Goal: Task Accomplishment & Management: Manage account settings

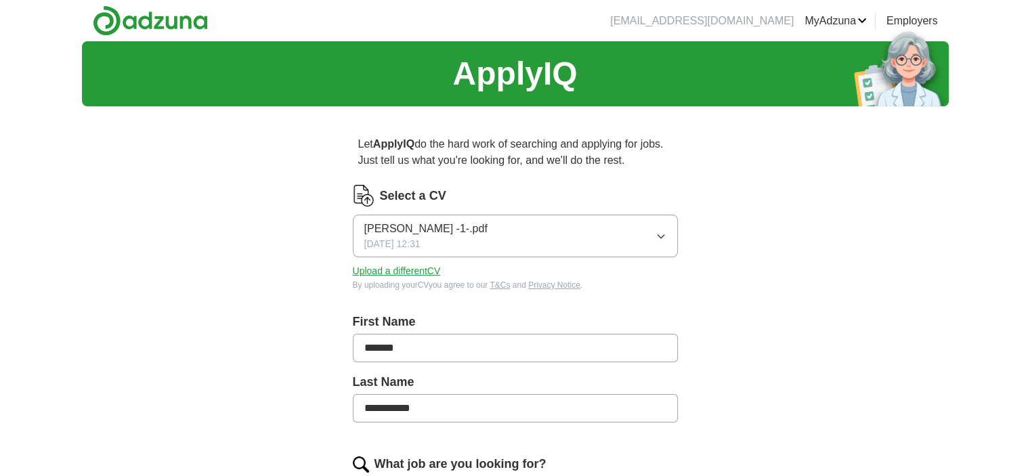
click at [663, 236] on icon "button" at bounding box center [661, 236] width 6 height 3
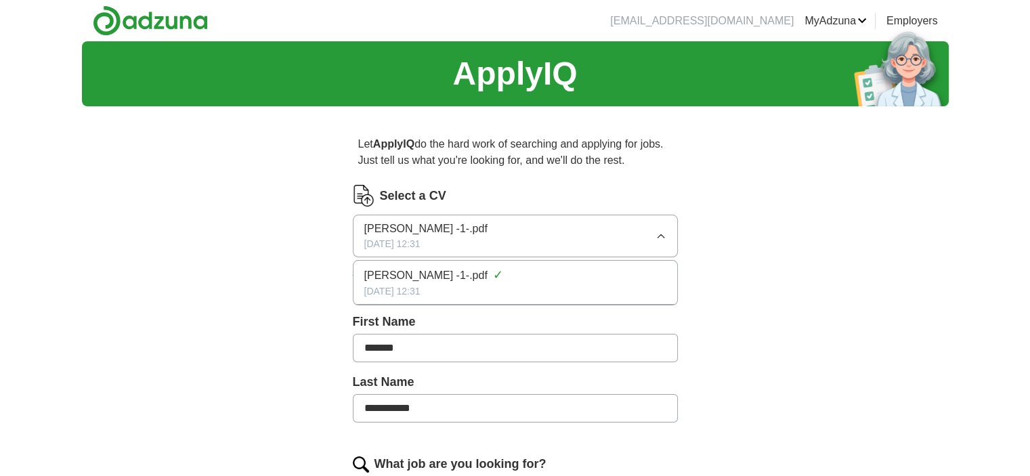
click at [453, 287] on div "[DATE] 12:31" at bounding box center [515, 292] width 302 height 14
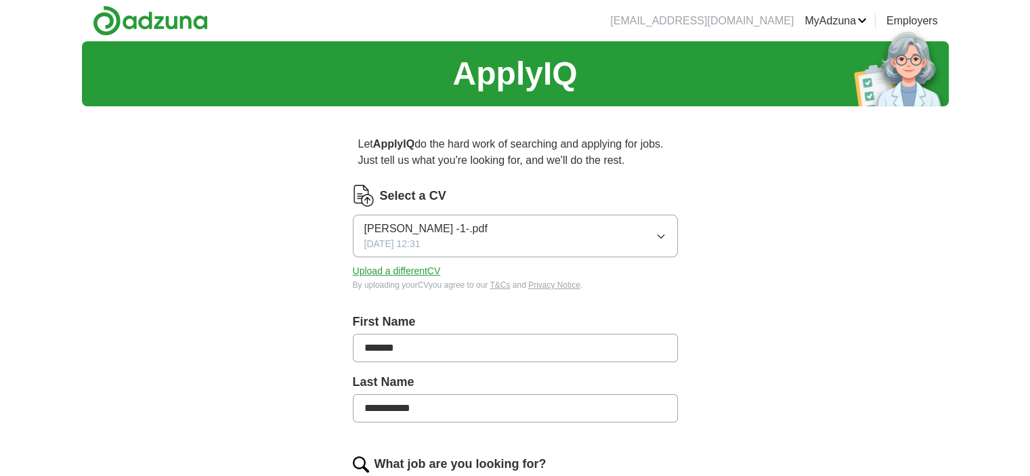
click at [457, 234] on span "[PERSON_NAME] -1-.pdf" at bounding box center [425, 229] width 123 height 16
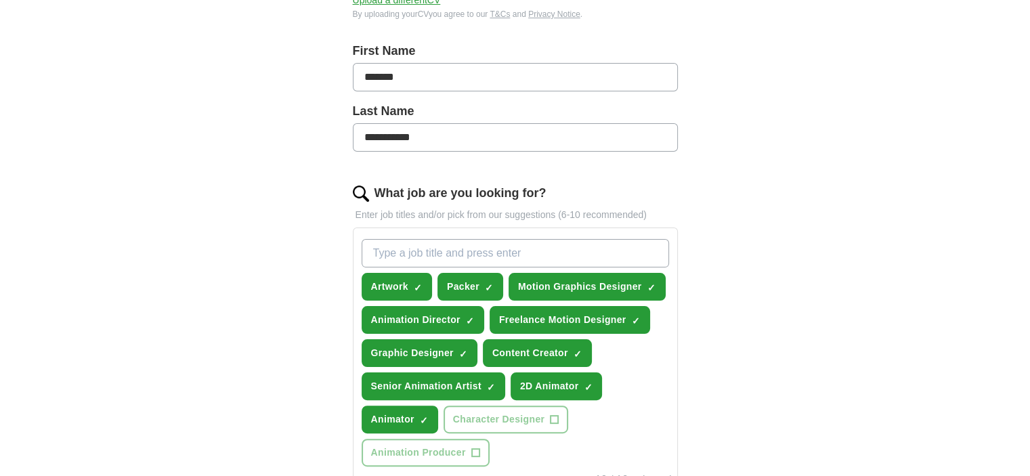
scroll to position [339, 0]
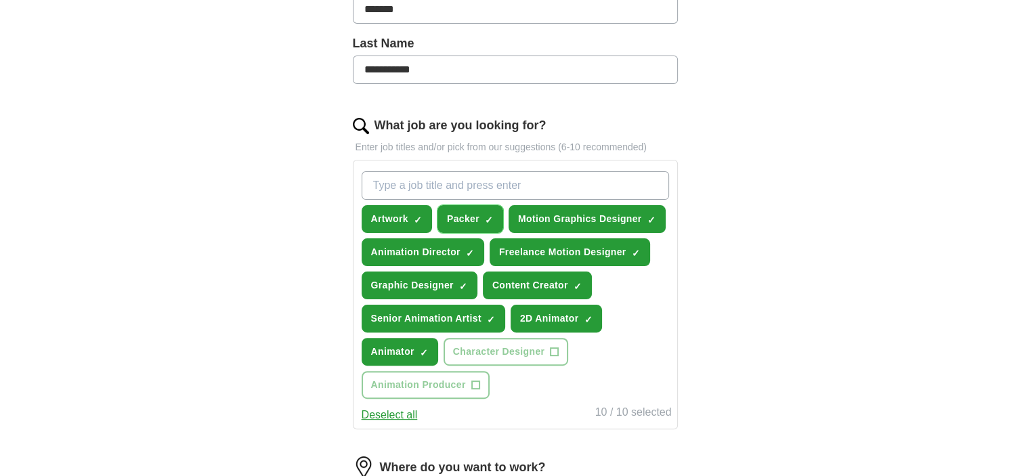
click at [0, 0] on span "×" at bounding box center [0, 0] width 0 height 0
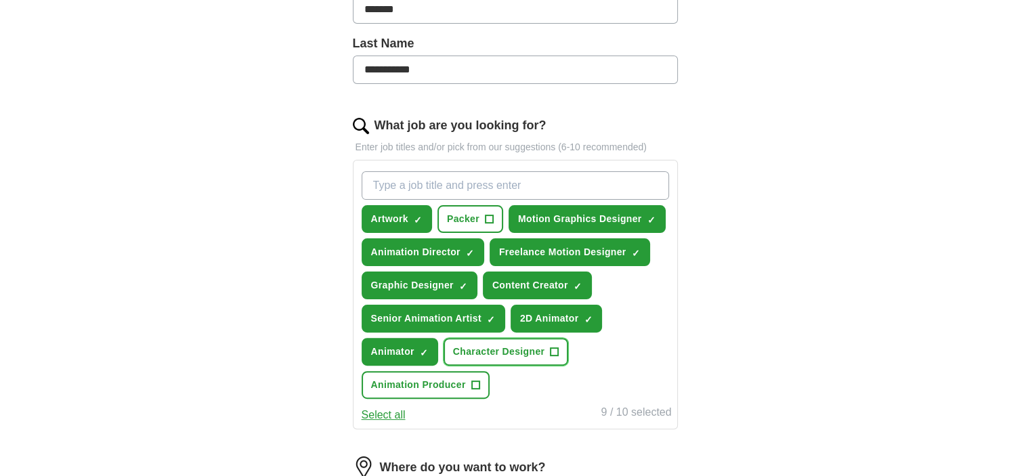
click at [560, 348] on button "Character Designer +" at bounding box center [506, 352] width 125 height 28
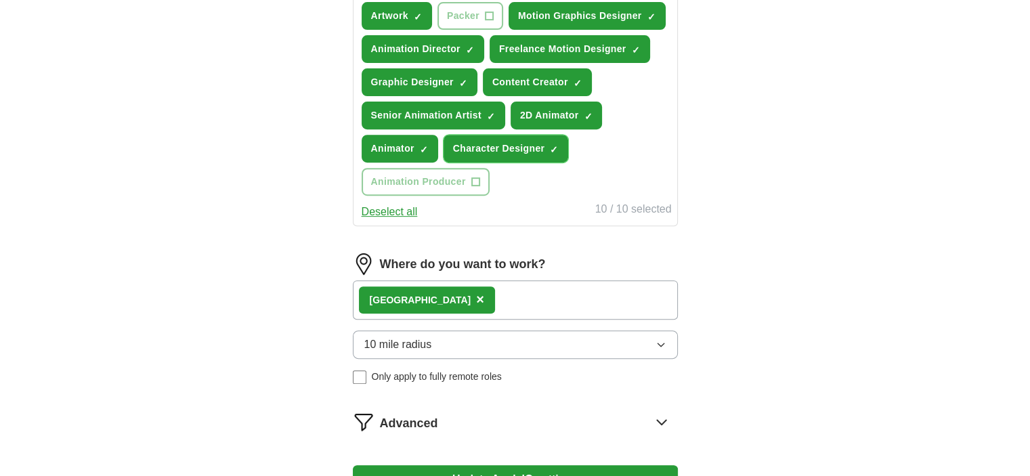
scroll to position [610, 0]
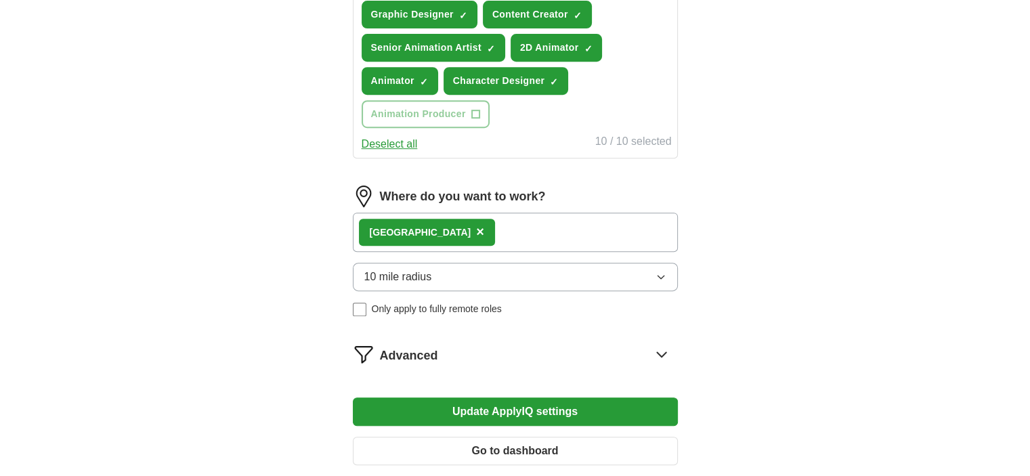
click at [664, 273] on icon "button" at bounding box center [661, 277] width 11 height 11
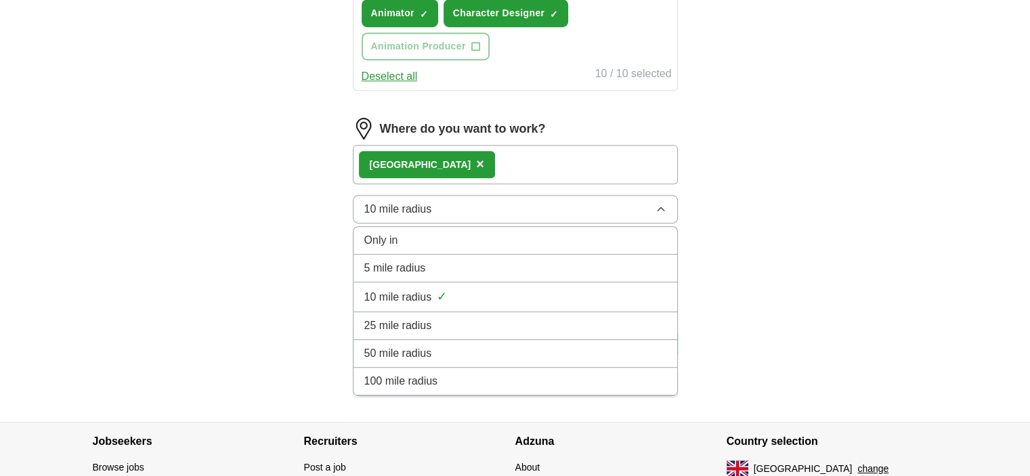
scroll to position [745, 0]
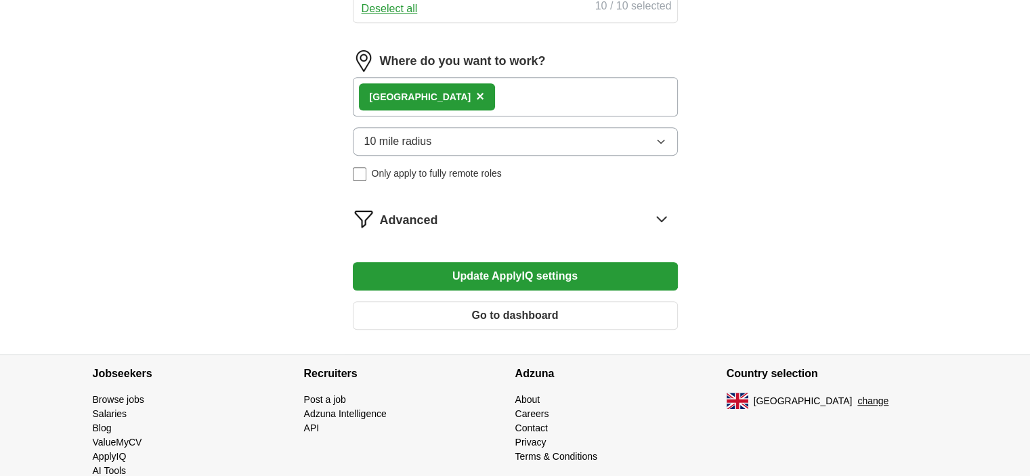
click at [658, 211] on icon at bounding box center [662, 219] width 22 height 22
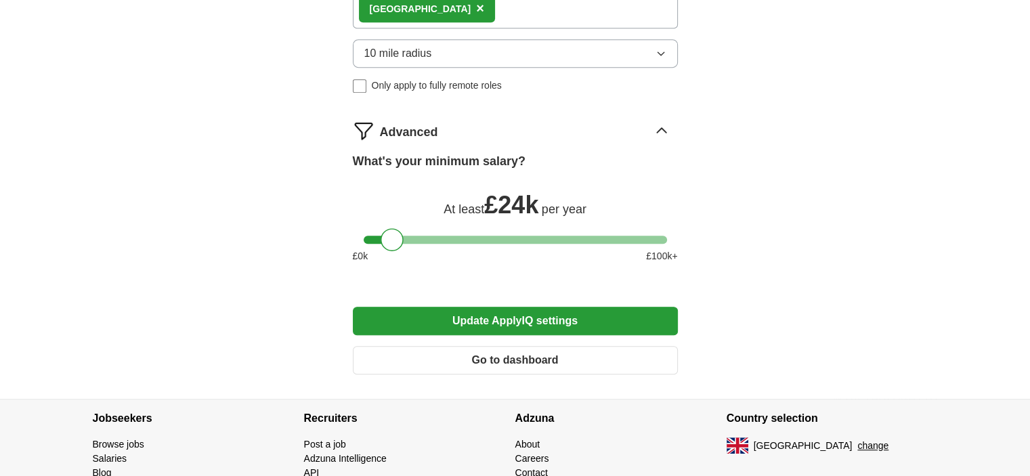
scroll to position [765, 0]
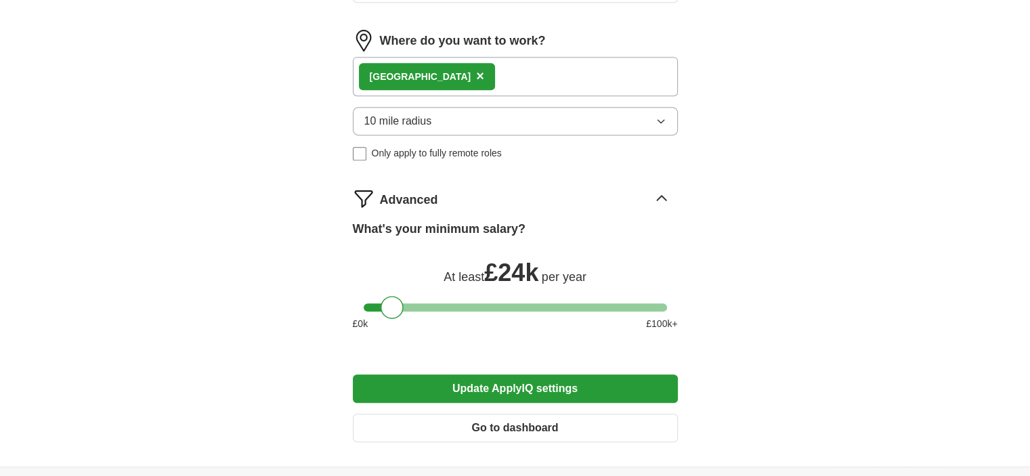
click at [539, 377] on button "Update ApplyIQ settings" at bounding box center [515, 389] width 325 height 28
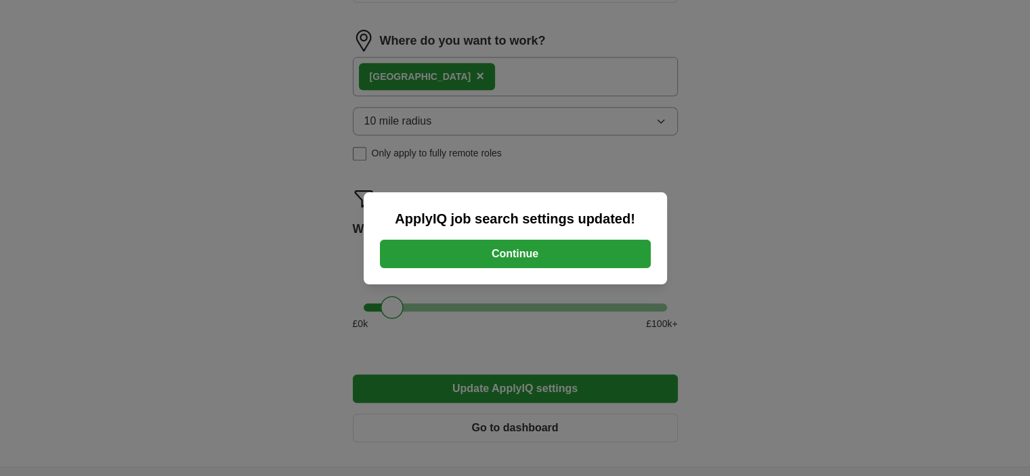
click at [516, 260] on button "Continue" at bounding box center [515, 254] width 271 height 28
